Goal: Task Accomplishment & Management: Manage account settings

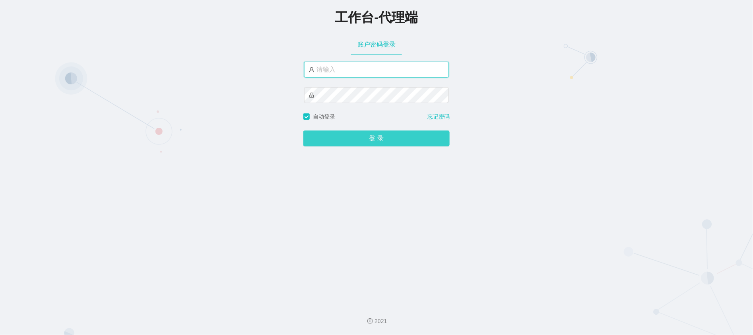
type input "xiaowei01"
click at [361, 136] on button "登 录" at bounding box center [376, 138] width 146 height 16
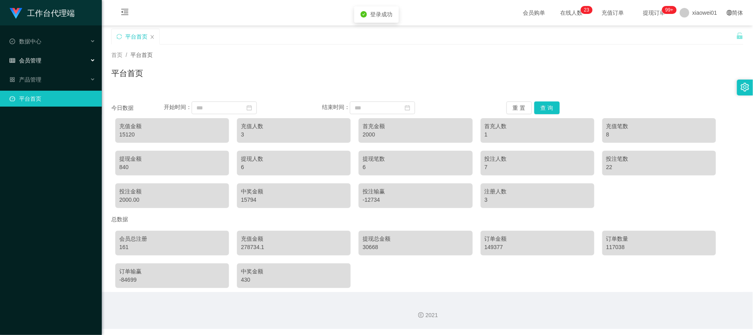
click at [48, 62] on div "会员管理" at bounding box center [51, 60] width 102 height 16
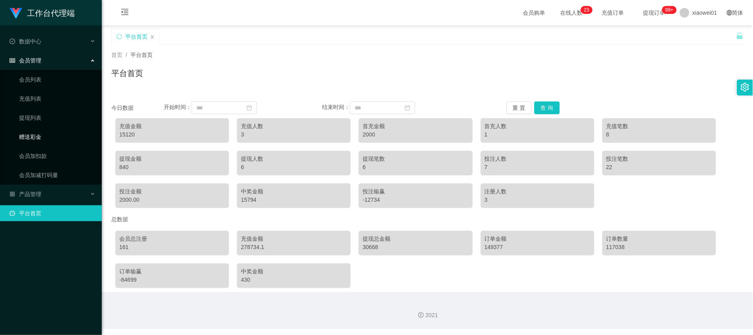
click at [37, 135] on link "赠送彩金" at bounding box center [57, 137] width 76 height 16
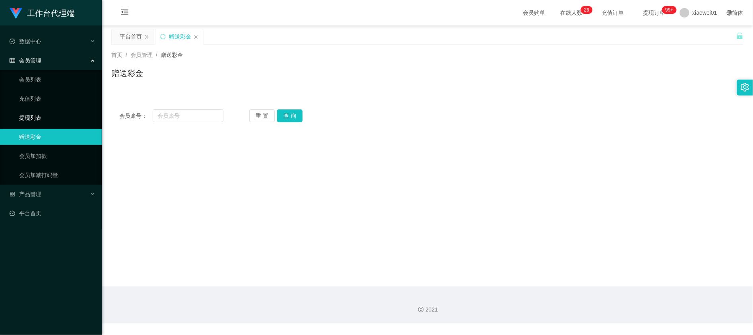
click at [41, 110] on link "提现列表" at bounding box center [57, 118] width 76 height 16
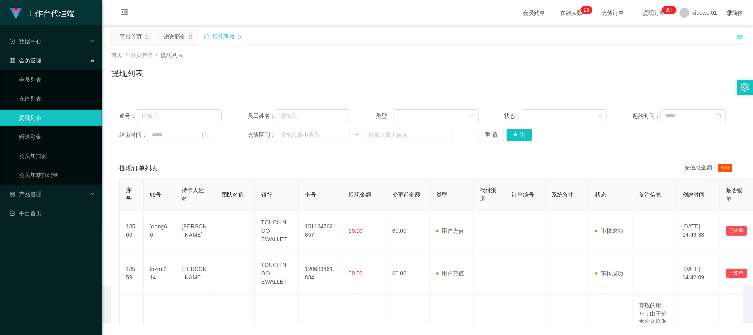
click at [167, 45] on div "首页 / 会员管理 / 提现列表 / 提现列表" at bounding box center [427, 68] width 651 height 47
click at [171, 36] on div "赠送彩金" at bounding box center [174, 36] width 22 height 15
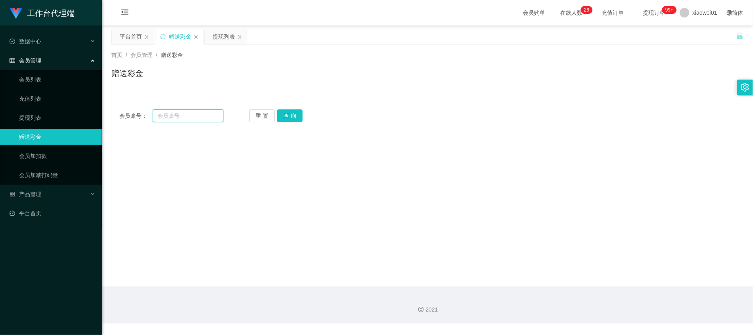
click at [173, 120] on input "text" at bounding box center [188, 115] width 71 height 13
paste input "alvin7890"
type input "alvin7890"
click at [290, 113] on button "查 询" at bounding box center [289, 115] width 25 height 13
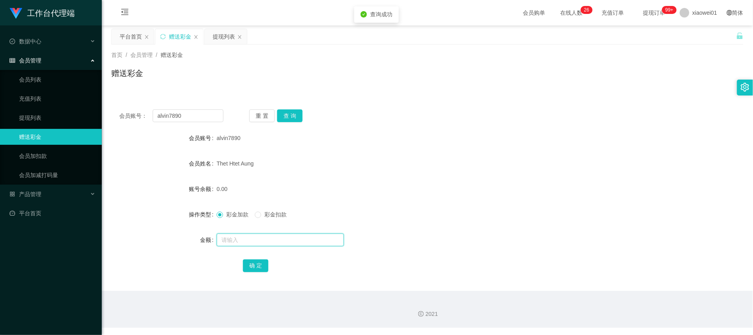
click at [250, 238] on input "text" at bounding box center [280, 239] width 127 height 13
type input "100"
click at [254, 260] on button "确 定" at bounding box center [255, 265] width 25 height 13
click at [374, 161] on div "Thet Htet Aung" at bounding box center [401, 163] width 369 height 16
click at [409, 81] on div "赠送彩金" at bounding box center [427, 76] width 632 height 18
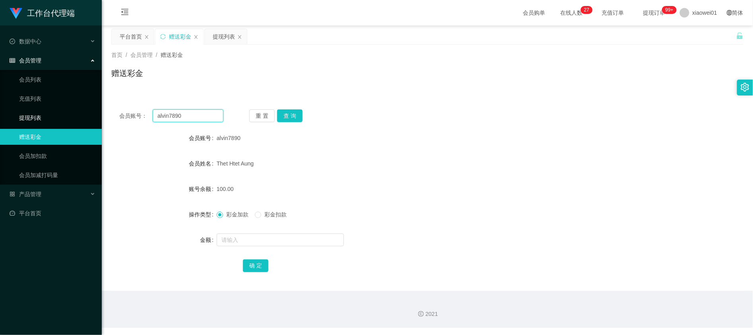
drag, startPoint x: 167, startPoint y: 117, endPoint x: 45, endPoint y: 112, distance: 122.9
click at [45, 112] on section "工作台代理端 数据中心 会员管理 会员列表 充值列表 提现列表 赠送彩金 会员加扣款 会员加减打码量 产品管理 平台首页 保存配置 重置配置 整体风格设置 主…" at bounding box center [376, 164] width 753 height 328
paste input "KamSL"
type input "KamSL"
click at [299, 113] on button "查 询" at bounding box center [289, 115] width 25 height 13
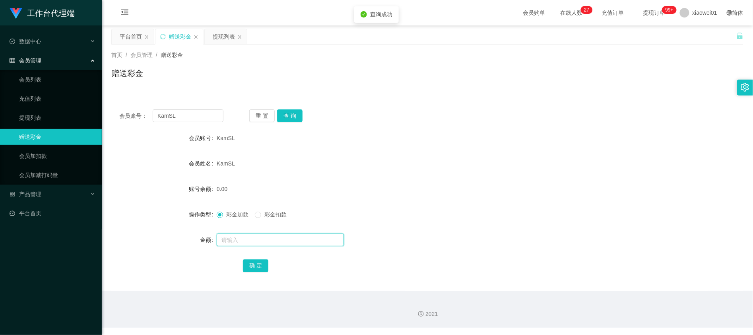
click at [273, 245] on input "text" at bounding box center [280, 239] width 127 height 13
type input "100"
click at [254, 259] on div "确 定" at bounding box center [427, 265] width 369 height 16
click at [255, 258] on div "确 定" at bounding box center [427, 265] width 369 height 16
click at [266, 278] on div "会员账号： KamSL 重 置 查 询 会员账号 KamSL 会员姓名 KamSL 账号余额 0.00 操作类型 彩金加款 彩金扣款 金额 100 确 定" at bounding box center [427, 195] width 632 height 189
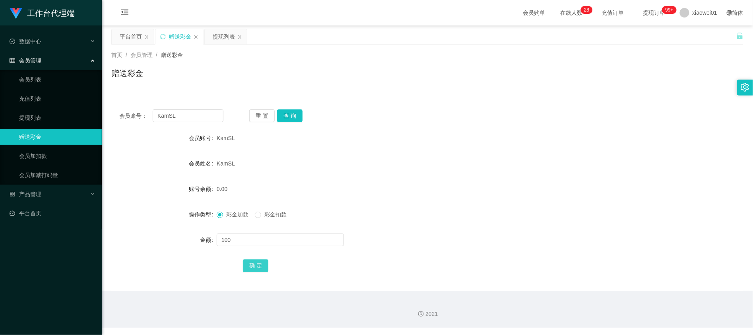
click at [258, 262] on button "确 定" at bounding box center [255, 265] width 25 height 13
click at [377, 186] on div "100.00" at bounding box center [401, 189] width 369 height 16
drag, startPoint x: 207, startPoint y: 113, endPoint x: 57, endPoint y: 109, distance: 150.3
click at [60, 109] on section "工作台代理端 数据中心 会员管理 会员列表 充值列表 提现列表 赠送彩金 会员加扣款 会员加减打码量 产品管理 平台首页 保存配置 重置配置 整体风格设置 主…" at bounding box center [376, 164] width 753 height 328
paste input "fazrul214"
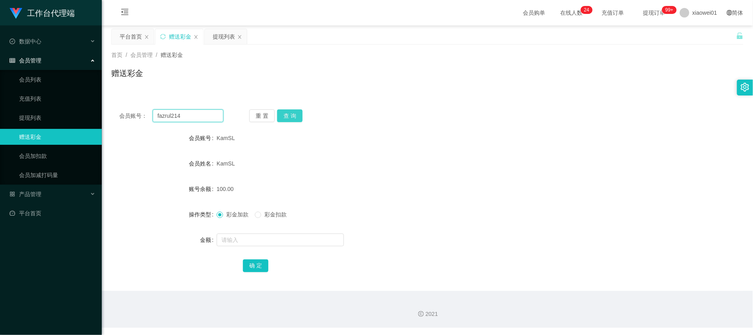
type input "fazrul214"
click at [298, 116] on button "查 询" at bounding box center [289, 115] width 25 height 13
click at [279, 237] on input "text" at bounding box center [280, 239] width 127 height 13
type input "0"
type input "100"
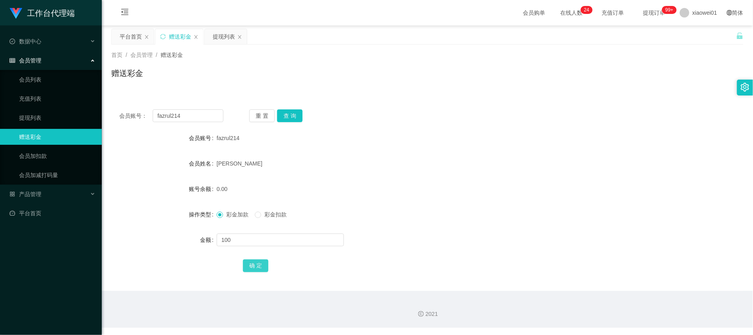
click at [268, 271] on div "确 定" at bounding box center [427, 265] width 369 height 16
click at [262, 269] on button "确 定" at bounding box center [255, 265] width 25 height 13
click at [463, 200] on form "会员账号 fazrul214 会员姓名 [PERSON_NAME] 账号余额 0.00 操作类型 彩金加款 彩金扣款 金额 100 确 定" at bounding box center [427, 201] width 632 height 143
click at [538, 145] on div "fazrul214" at bounding box center [401, 138] width 369 height 16
click at [288, 110] on button "查 询" at bounding box center [289, 115] width 25 height 13
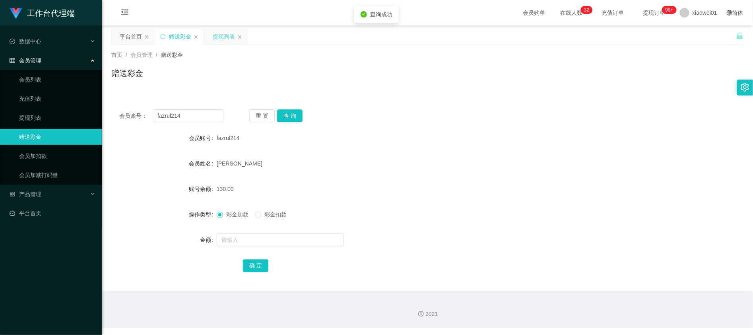
click at [221, 37] on div "提现列表" at bounding box center [224, 36] width 22 height 15
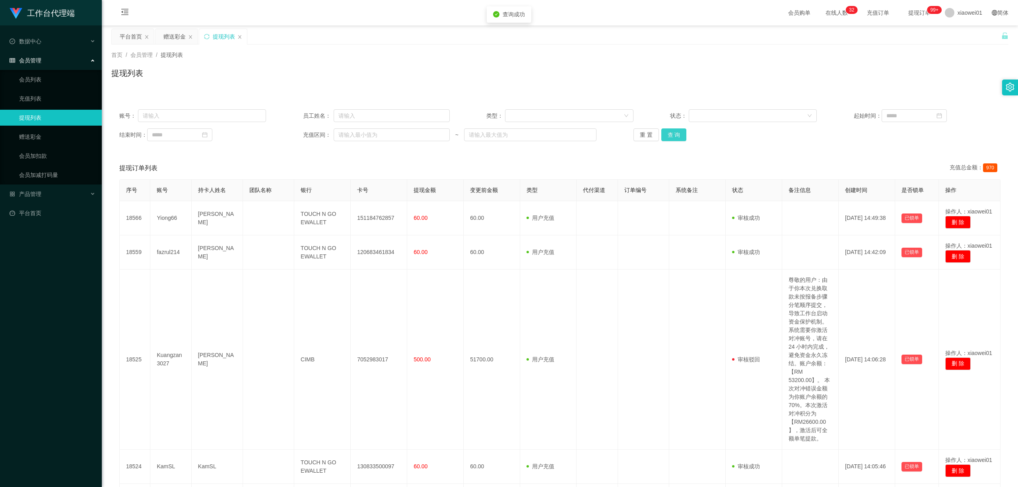
click at [674, 134] on button "查 询" at bounding box center [673, 134] width 25 height 13
click at [172, 35] on div "赠送彩金" at bounding box center [174, 36] width 22 height 15
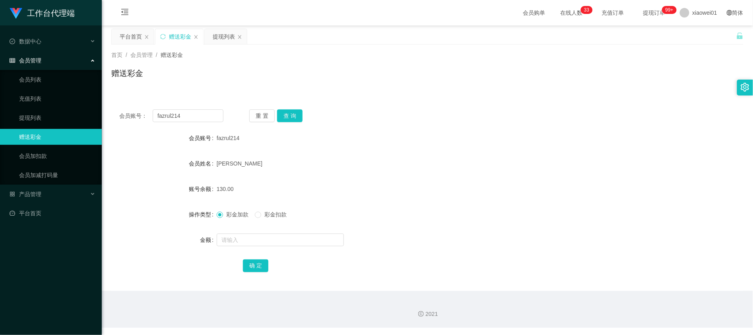
drag, startPoint x: 447, startPoint y: 103, endPoint x: 267, endPoint y: 59, distance: 185.4
click at [446, 103] on div "会员账号： fazrul214 重 置 查 询 会员账号 fazrul214 会员姓名 [PERSON_NAME] 账号余额 130.00 操作类型 彩金加款…" at bounding box center [427, 195] width 632 height 189
drag, startPoint x: 192, startPoint y: 115, endPoint x: 167, endPoint y: 109, distance: 25.8
click at [0, 102] on html "工作台代理端 数据中心 会员管理 会员列表 充值列表 提现列表 赠送彩金 会员加扣款 会员加减打码量 产品管理 平台首页 保存配置 重置配置 整体风格设置 主…" at bounding box center [376, 167] width 753 height 335
paste input "alvin7890"
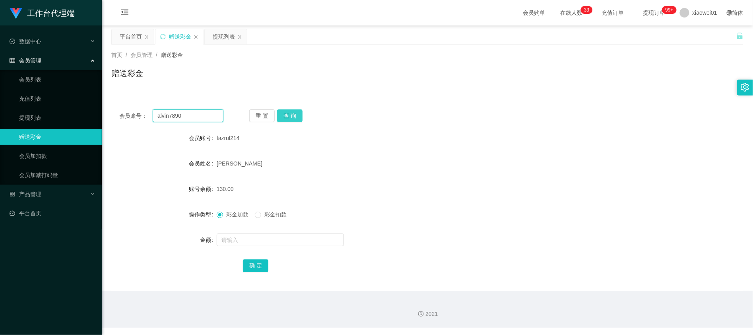
type input "alvin7890"
click at [287, 116] on button "查 询" at bounding box center [289, 115] width 25 height 13
click at [219, 31] on div "提现列表" at bounding box center [224, 36] width 22 height 15
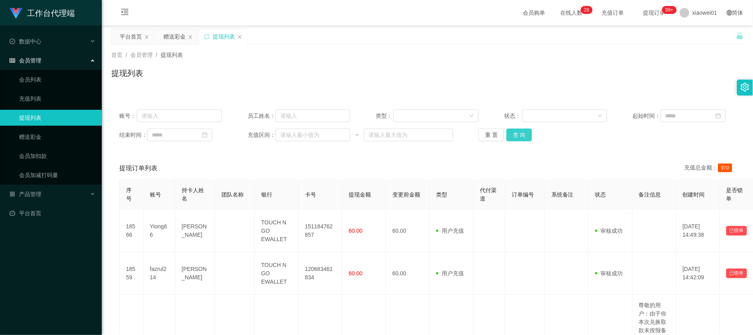
click at [521, 136] on button "查 询" at bounding box center [518, 134] width 25 height 13
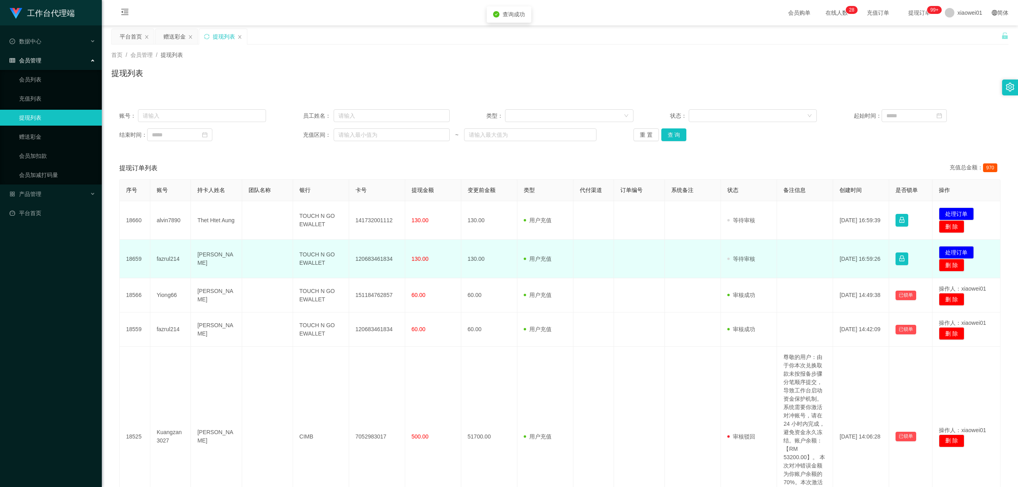
click at [372, 263] on td "120683461834" at bounding box center [377, 259] width 56 height 39
copy td "120683461834"
click at [752, 250] on button "处理订单" at bounding box center [955, 252] width 35 height 13
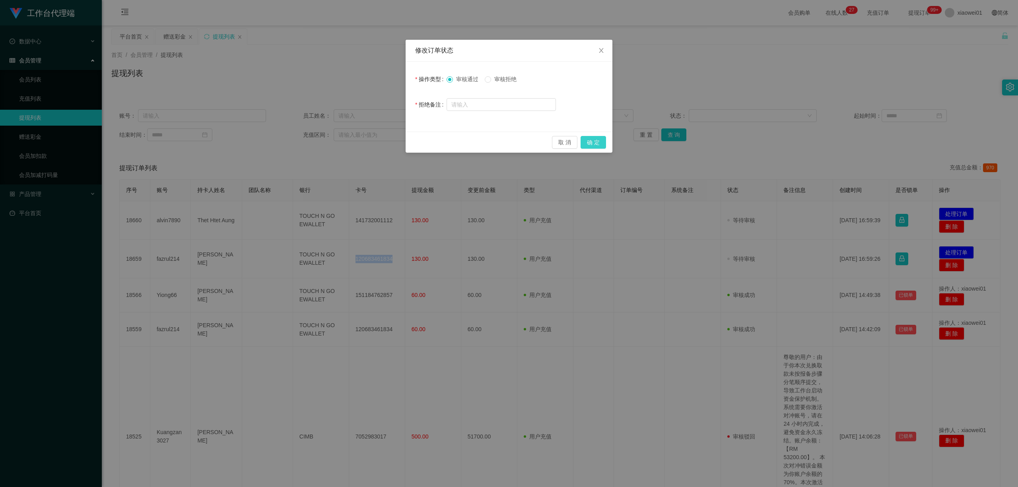
click at [580, 138] on button "确 定" at bounding box center [592, 142] width 25 height 13
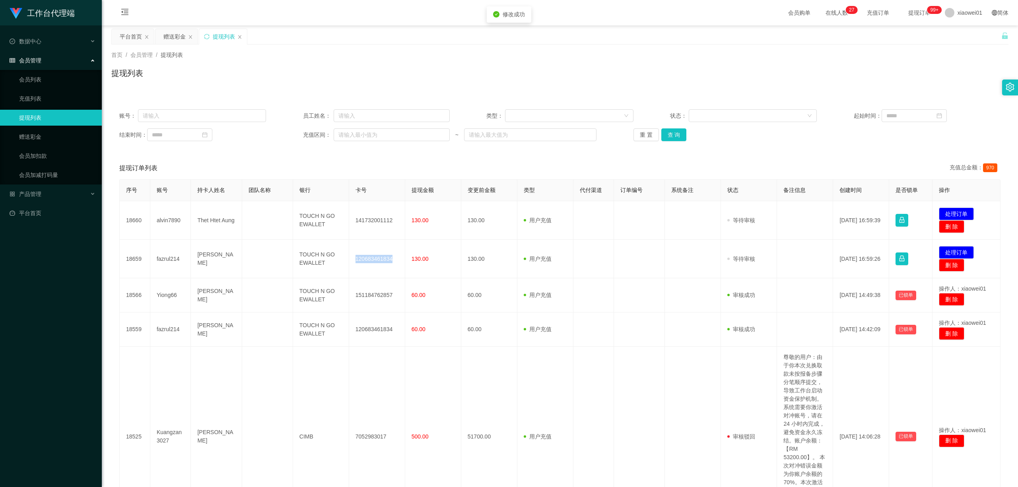
click at [586, 138] on div "修改订单状态 操作类型 审核通过 审核拒绝 拒绝备注 取 消 确 定" at bounding box center [509, 243] width 1018 height 487
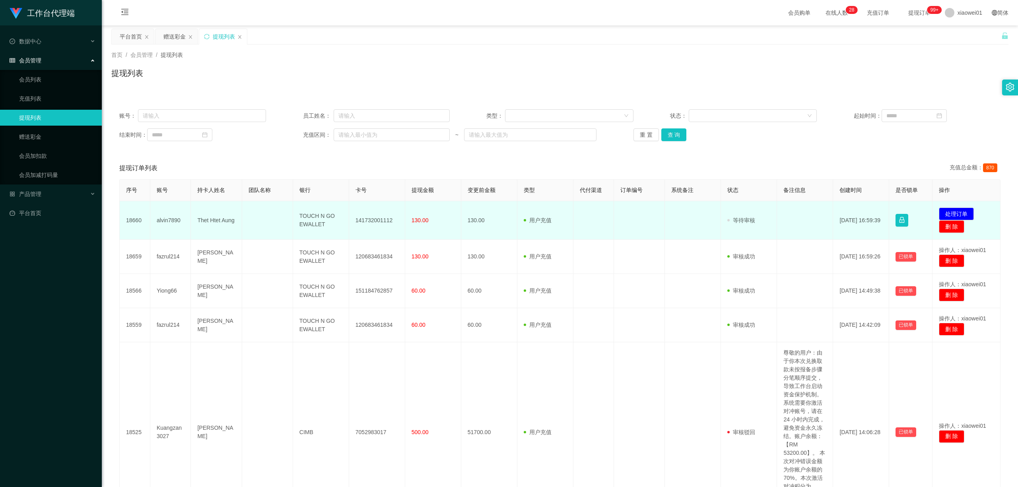
click at [382, 217] on td "141732001112" at bounding box center [377, 220] width 56 height 39
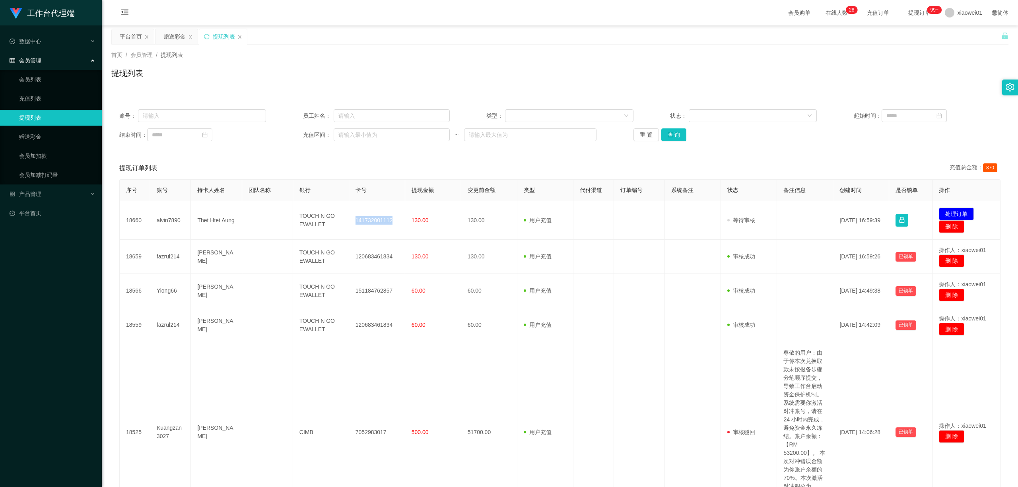
copy td "141732001112"
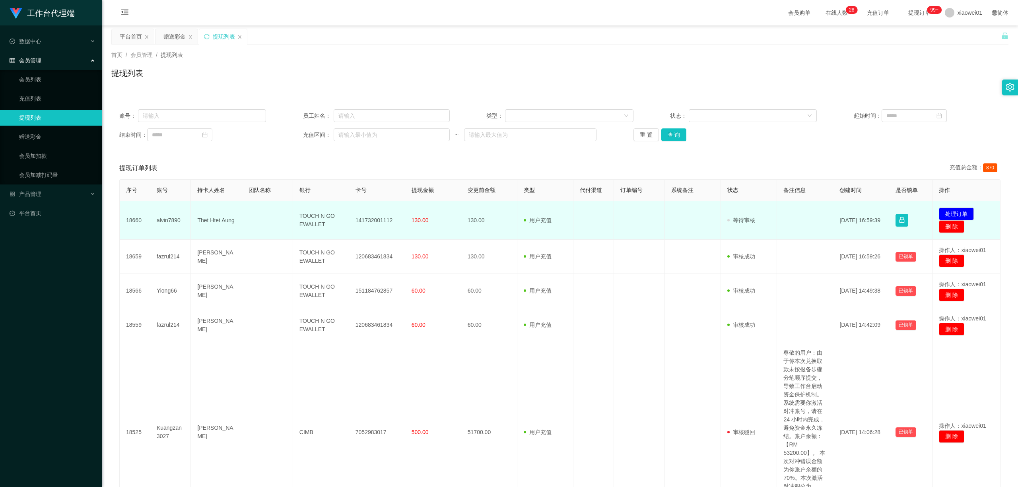
click at [752, 213] on td "发起代付 处理订单 删 除" at bounding box center [966, 220] width 68 height 39
click at [752, 212] on button "处理订单" at bounding box center [955, 213] width 35 height 13
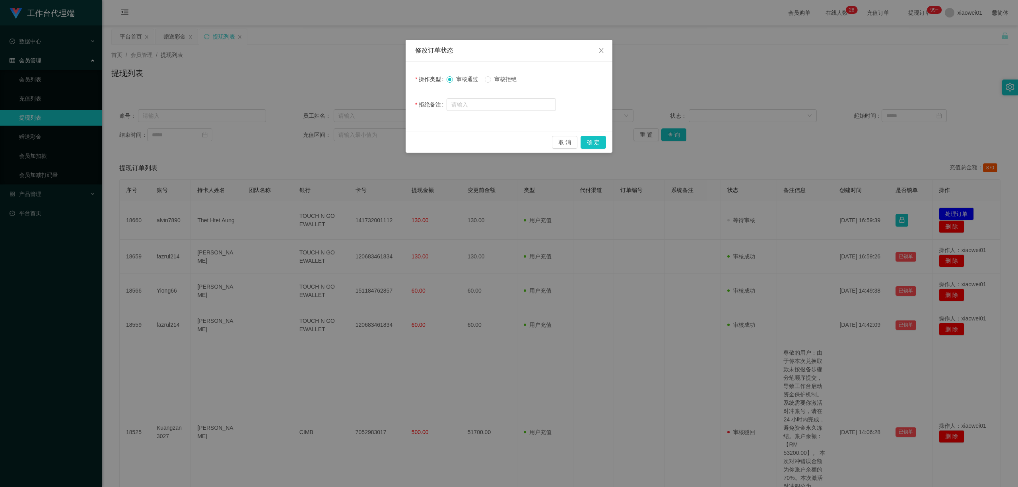
click at [588, 134] on div "取 消 确 定" at bounding box center [508, 142] width 207 height 21
click at [595, 136] on button "确 定" at bounding box center [592, 142] width 25 height 13
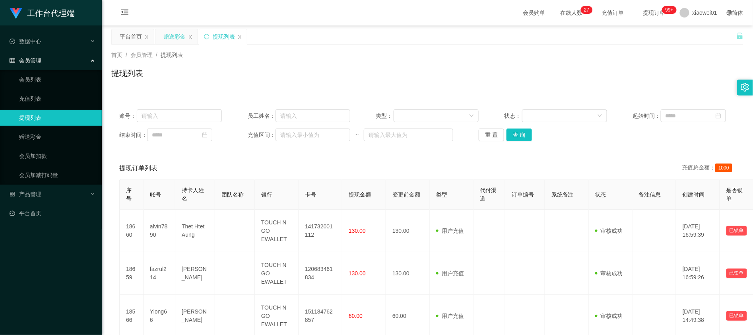
click at [175, 37] on div "赠送彩金" at bounding box center [174, 36] width 22 height 15
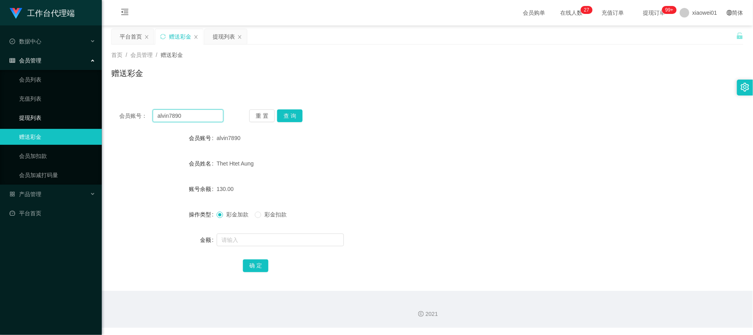
drag, startPoint x: 201, startPoint y: 117, endPoint x: 235, endPoint y: 109, distance: 35.1
click at [54, 109] on section "工作台代理端 数据中心 会员管理 会员列表 充值列表 提现列表 赠送彩金 会员加扣款 会员加减打码量 产品管理 平台首页 保存配置 重置配置 整体风格设置 主…" at bounding box center [376, 164] width 753 height 328
paste input "KamSL"
type input "KamSL"
click at [293, 120] on button "查 询" at bounding box center [289, 115] width 25 height 13
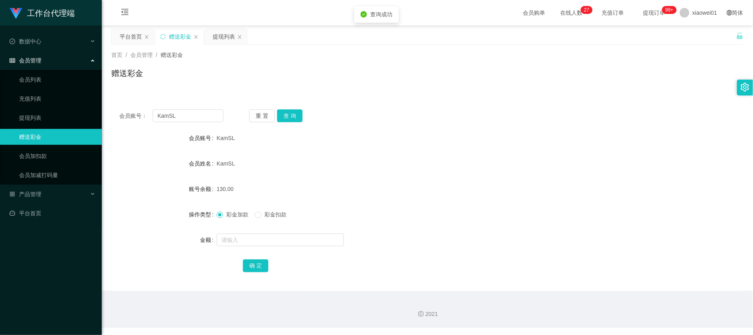
click at [42, 53] on div "会员管理" at bounding box center [51, 60] width 102 height 16
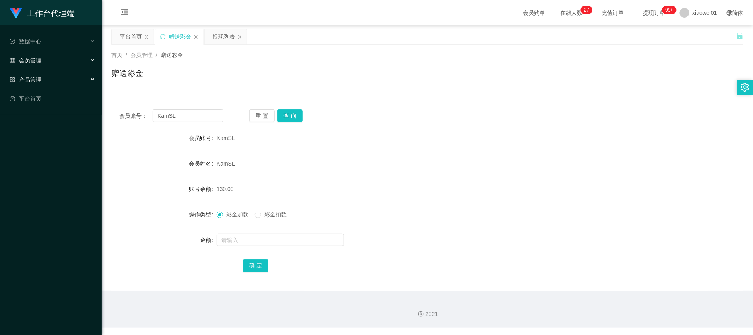
click at [39, 77] on span "产品管理" at bounding box center [26, 79] width 32 height 6
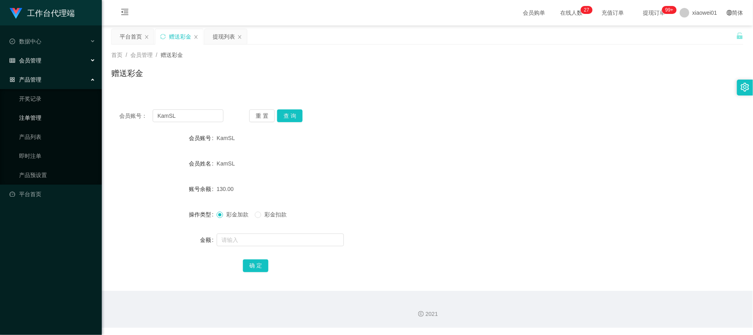
click at [45, 114] on link "注单管理" at bounding box center [57, 118] width 76 height 16
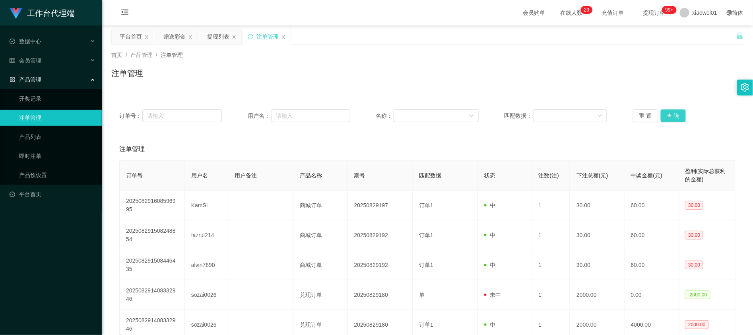
click at [666, 116] on button "查 询" at bounding box center [673, 115] width 25 height 13
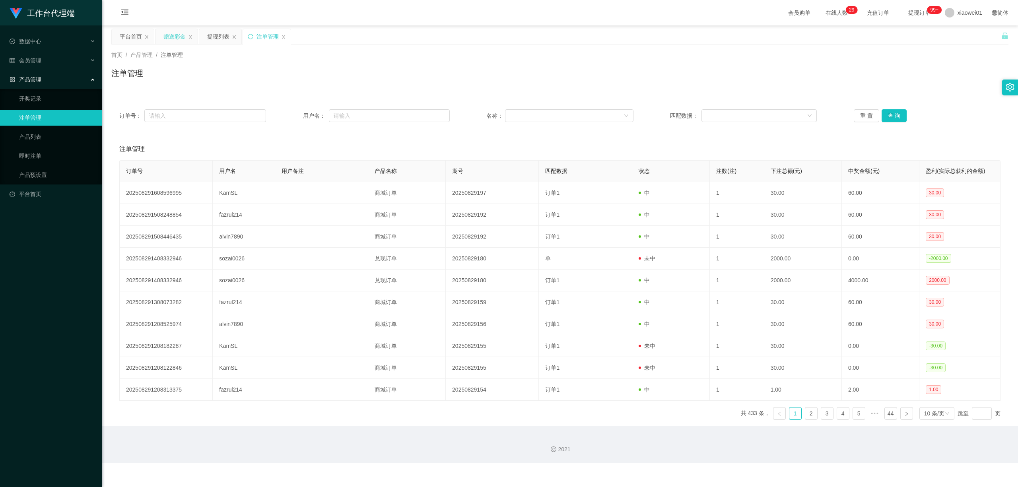
click at [173, 34] on div "赠送彩金" at bounding box center [174, 36] width 22 height 15
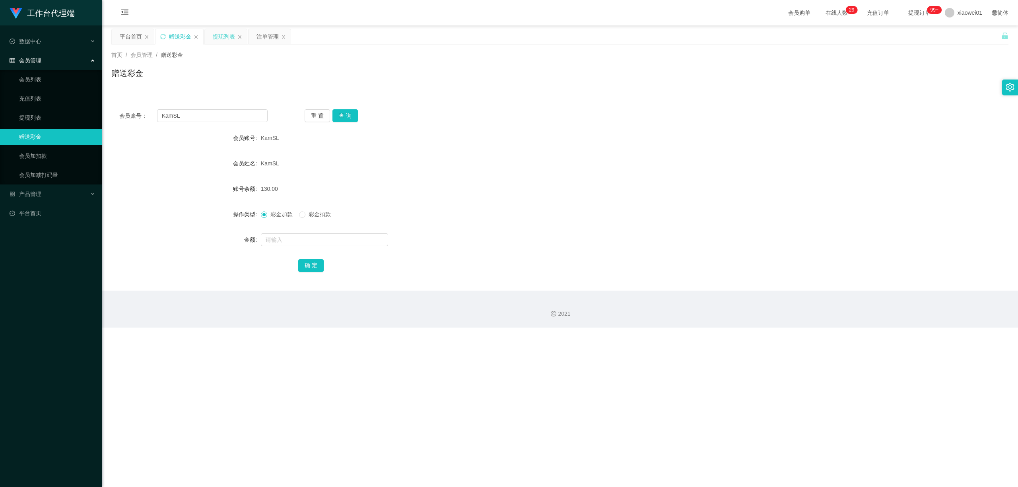
click at [228, 38] on div "提现列表" at bounding box center [224, 36] width 22 height 15
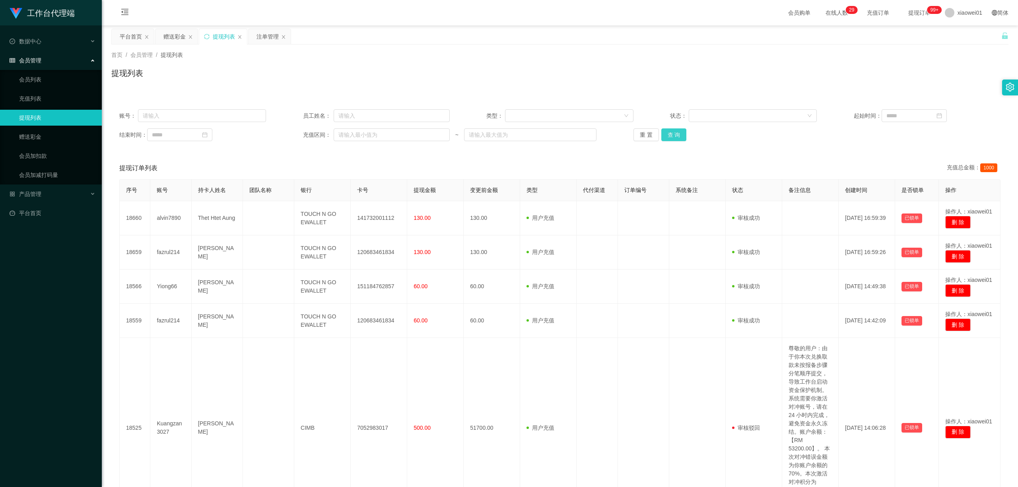
click at [682, 137] on button "查 询" at bounding box center [673, 134] width 25 height 13
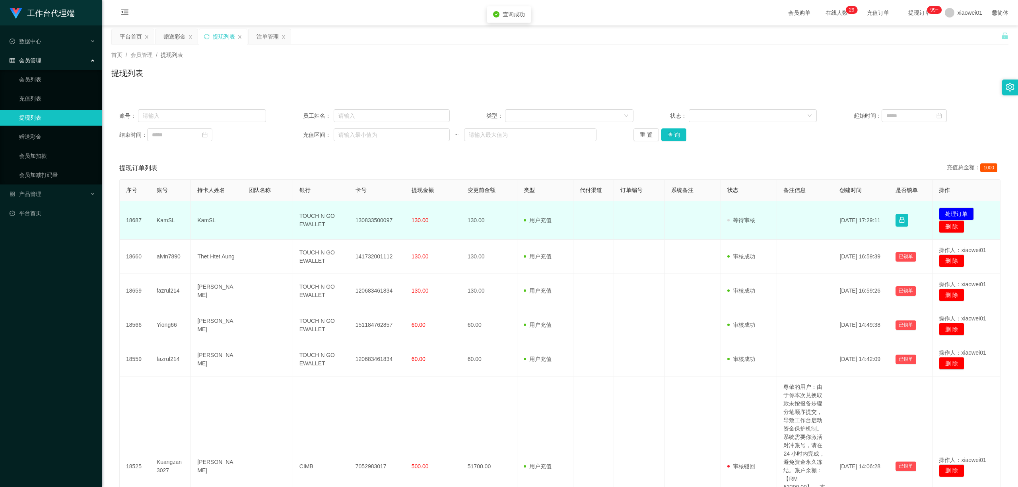
click at [374, 215] on td "130833500097" at bounding box center [377, 220] width 56 height 39
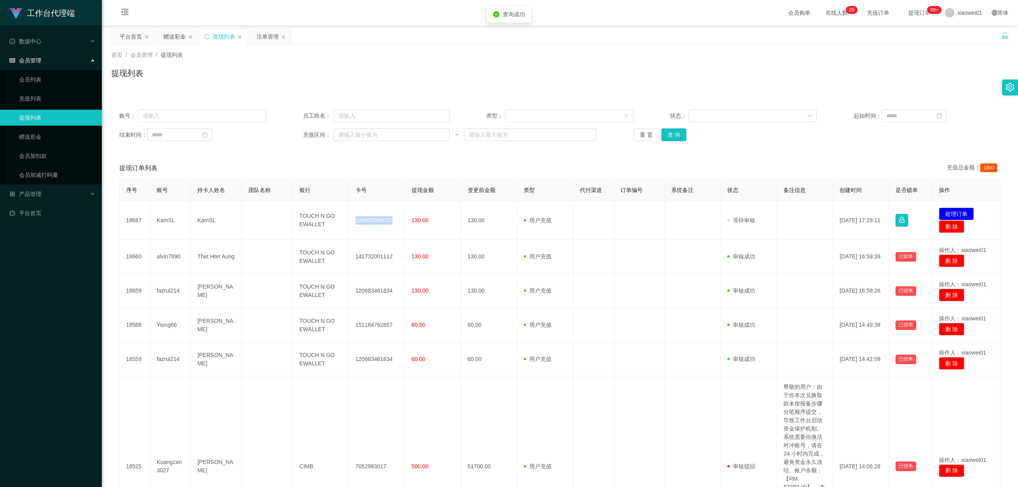
copy td "130833500097"
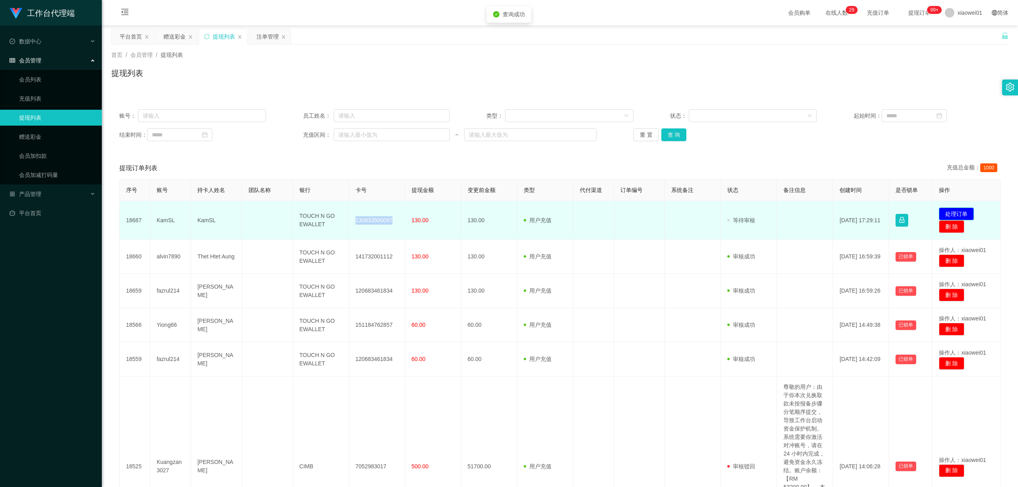
click at [752, 211] on button "处理订单" at bounding box center [955, 213] width 35 height 13
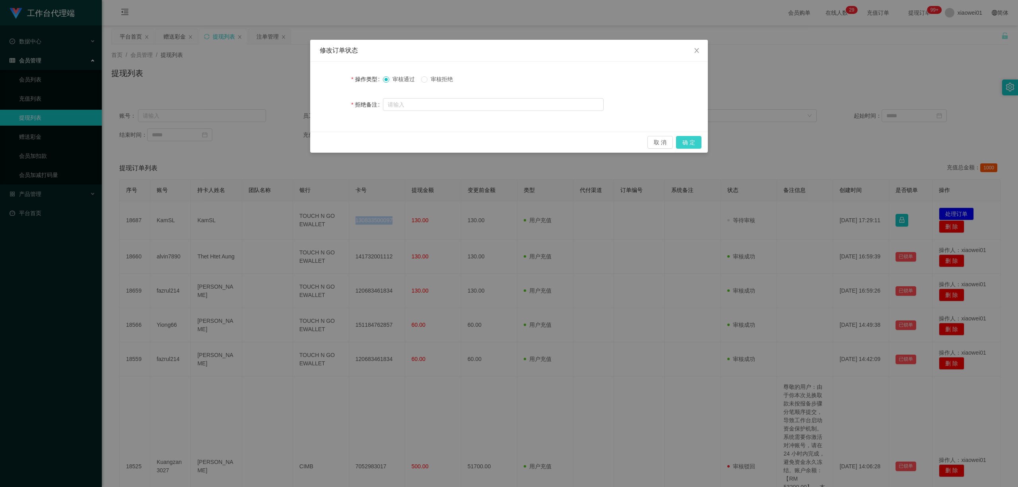
click at [690, 144] on button "确 定" at bounding box center [688, 142] width 25 height 13
